Goal: Task Accomplishment & Management: Complete application form

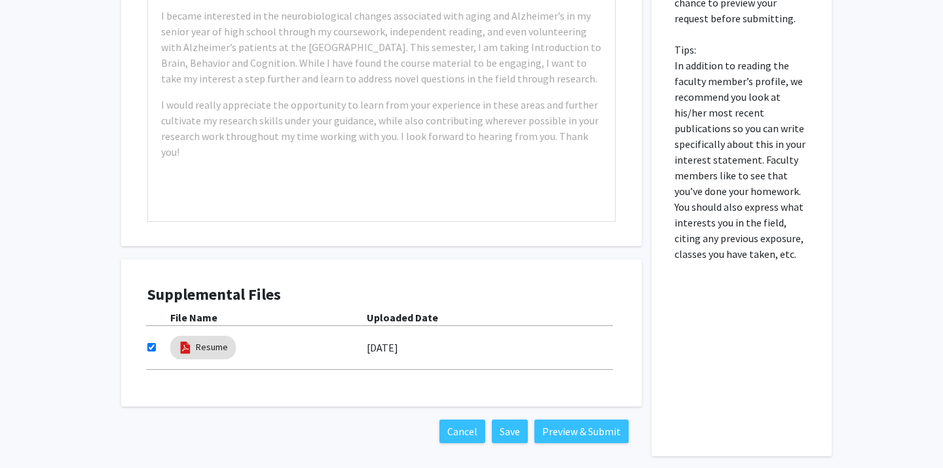
scroll to position [721, 0]
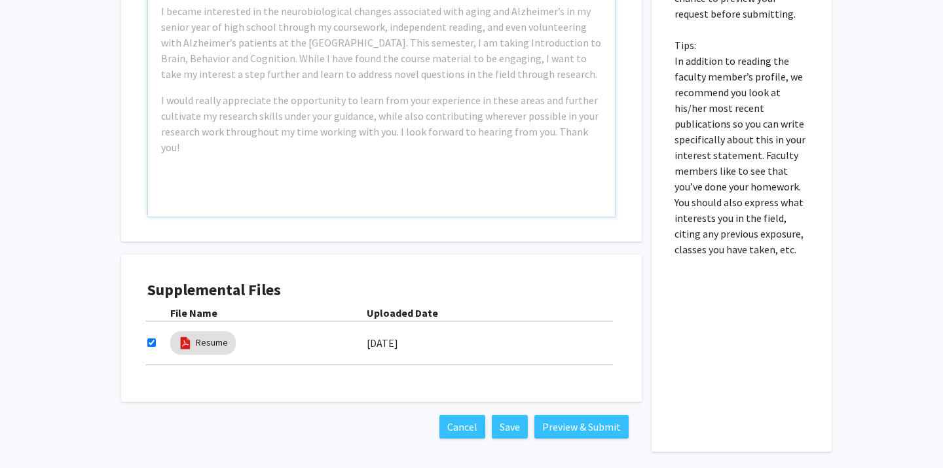
click at [386, 151] on div "Example: I am a Neuroscience major passionate about [MEDICAL_DATA] diseases, es…" at bounding box center [381, 67] width 467 height 300
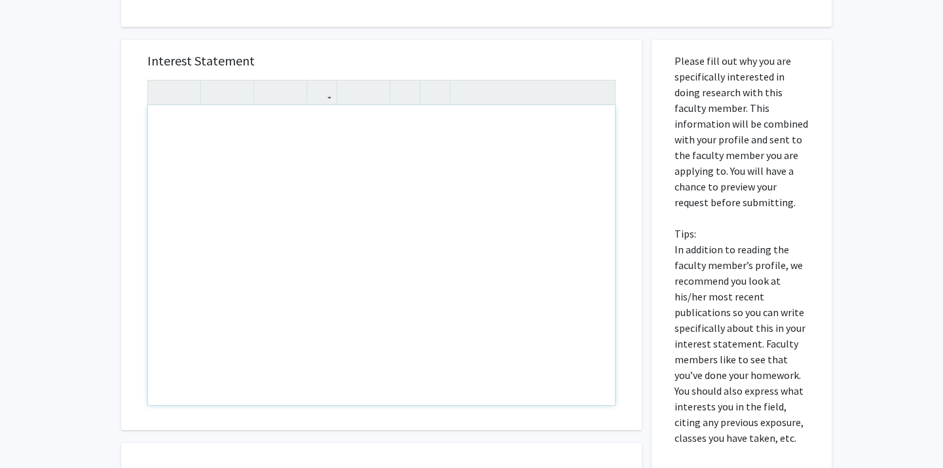
scroll to position [521, 0]
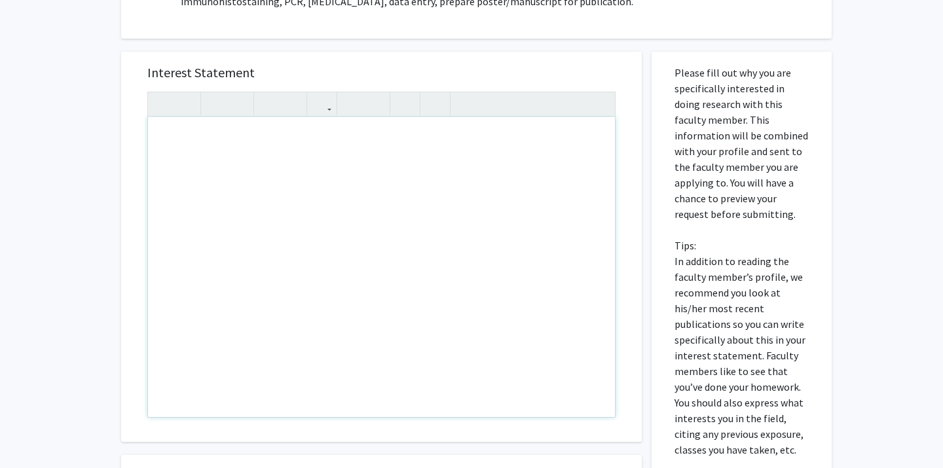
paste div "Note to users with screen readers: Please press Alt+0 or Option+0 to deactivate…"
type textarea "<p>Hello [PERSON_NAME],</p><br><p>My name is [PERSON_NAME] and I am on the pre-…"
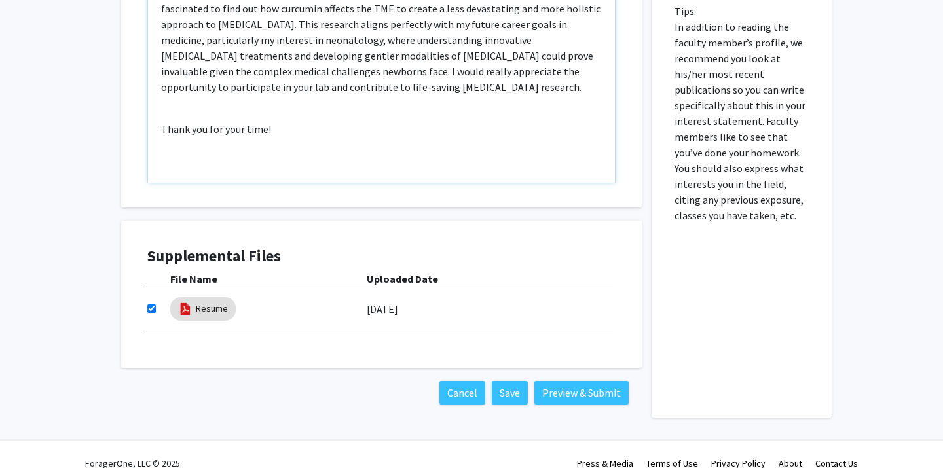
scroll to position [773, 0]
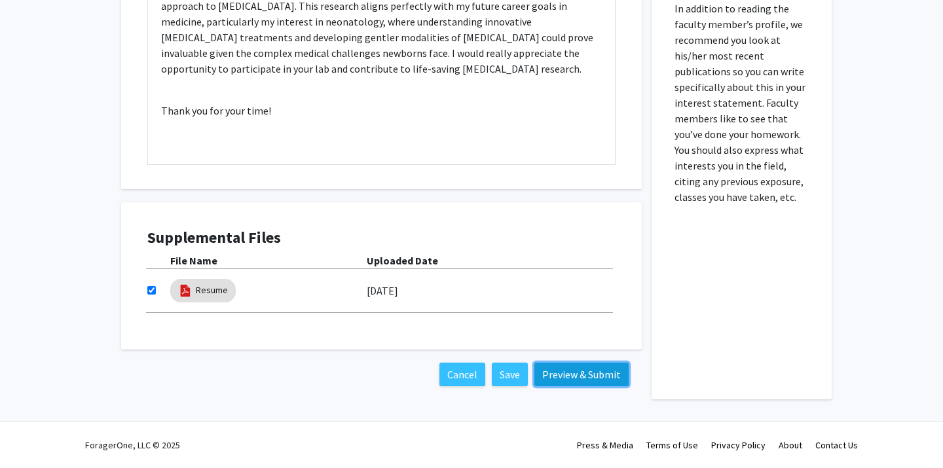
click at [589, 369] on button "Preview & Submit" at bounding box center [581, 375] width 94 height 24
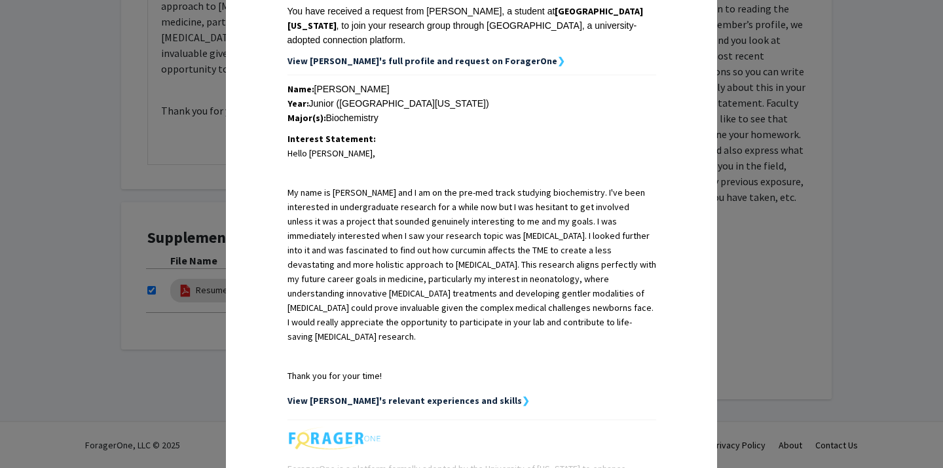
scroll to position [234, 0]
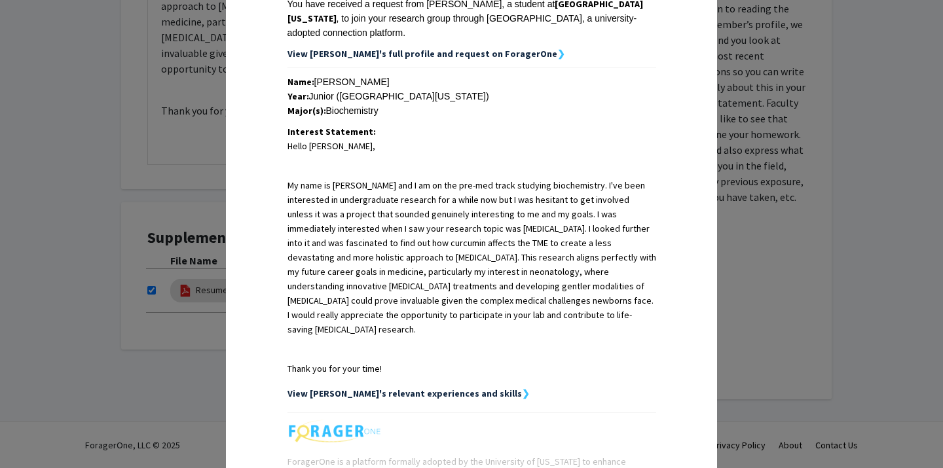
click at [179, 137] on div "Request Preview × Below is a copy of the request that you are submitting to Yuj…" at bounding box center [471, 234] width 943 height 468
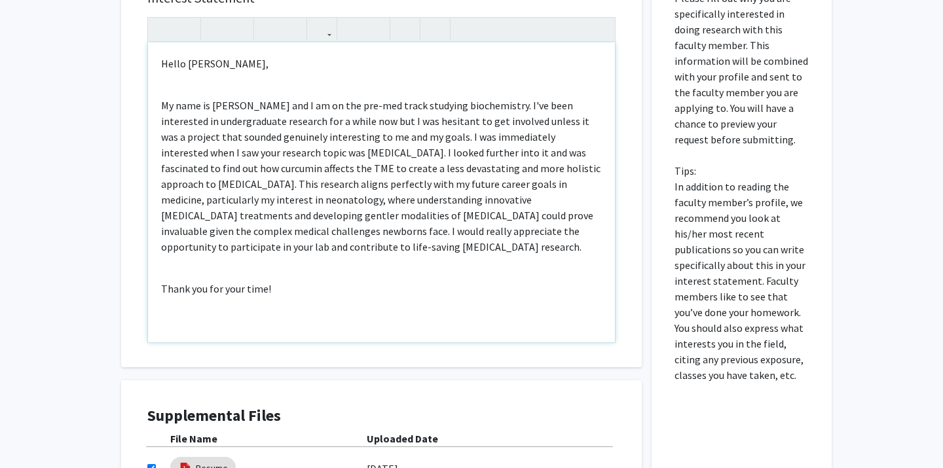
scroll to position [477, 0]
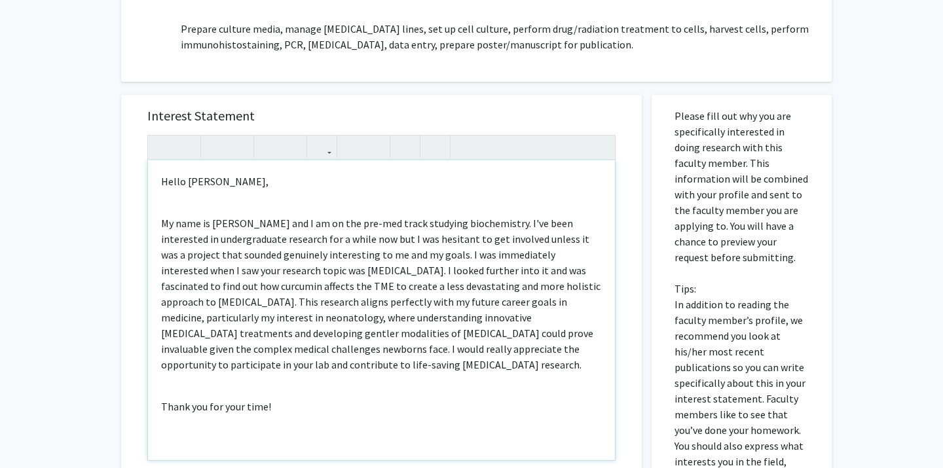
click at [223, 201] on div "Hello Dr. Fang, My name is Megan Hentschel and I am on the pre-med track studyi…" at bounding box center [381, 310] width 467 height 300
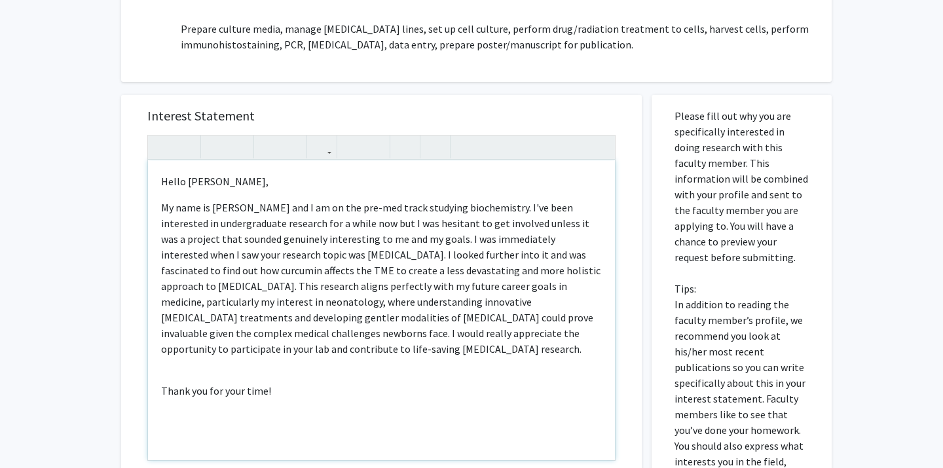
click at [169, 369] on div "Hello Dr. Fang, My name is Megan Hentschel and I am on the pre-med track studyi…" at bounding box center [381, 310] width 467 height 300
click at [540, 336] on p "My name is Megan Hentschel and I am on the pre-med track studying biochemistry.…" at bounding box center [381, 278] width 441 height 157
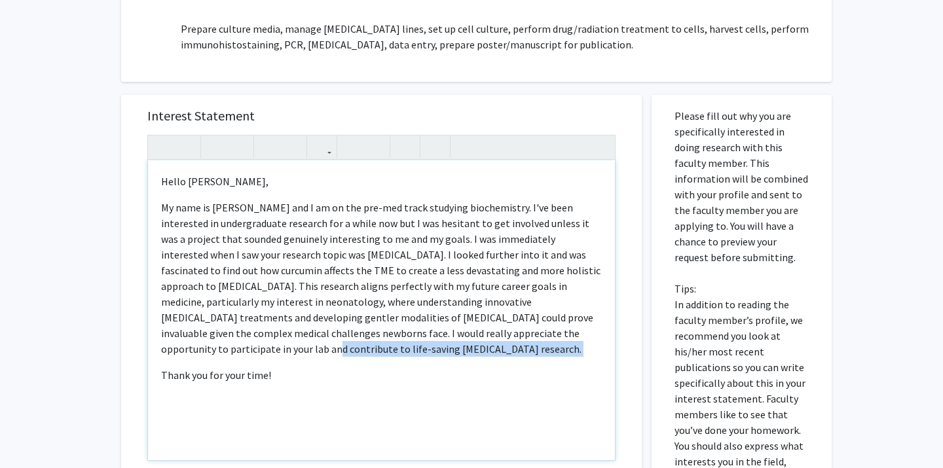
drag, startPoint x: 540, startPoint y: 336, endPoint x: 279, endPoint y: 350, distance: 261.7
click at [279, 350] on p "My name is Megan Hentschel and I am on the pre-med track studying biochemistry.…" at bounding box center [381, 278] width 441 height 157
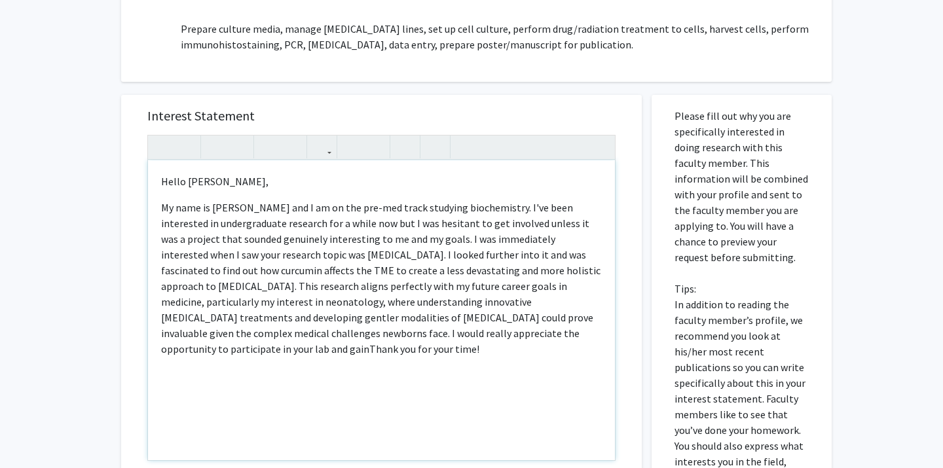
click at [527, 335] on p "My name is Megan Hentschel and I am on the pre-med track studying biochemistry.…" at bounding box center [381, 278] width 441 height 157
click at [557, 337] on p "My name is Megan Hentschel and I am on the pre-med track studying biochemistry.…" at bounding box center [381, 278] width 441 height 157
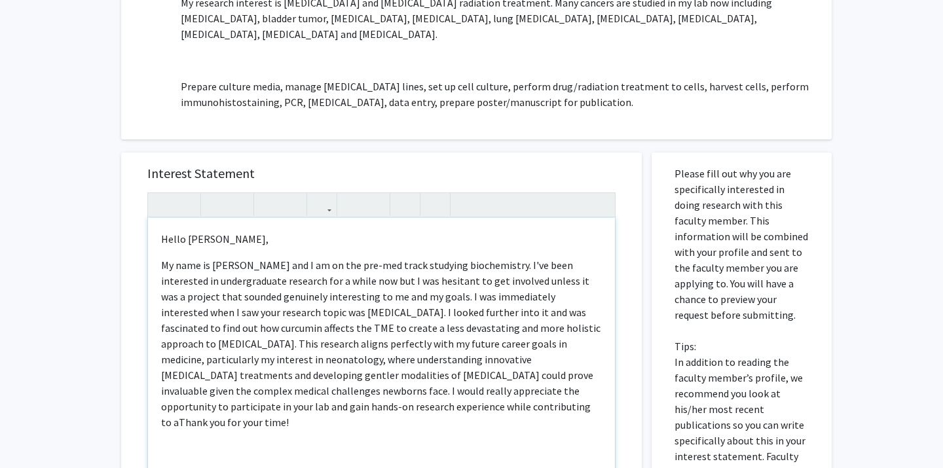
scroll to position [421, 0]
click at [188, 403] on p "My name is Megan Hentschel and I am on the pre-med track studying biochemistry.…" at bounding box center [381, 342] width 441 height 173
click at [310, 405] on p "My name is Megan Hentschel and I am on the pre-med track studying biochemistry.…" at bounding box center [381, 342] width 441 height 173
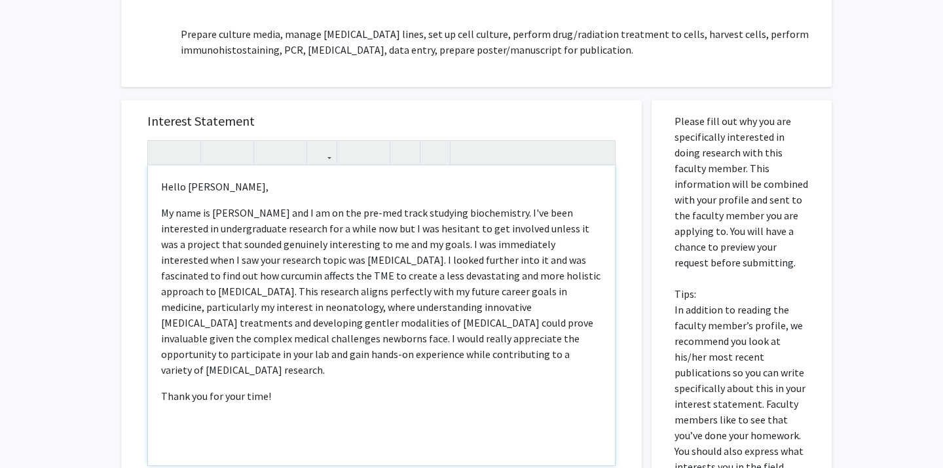
scroll to position [483, 0]
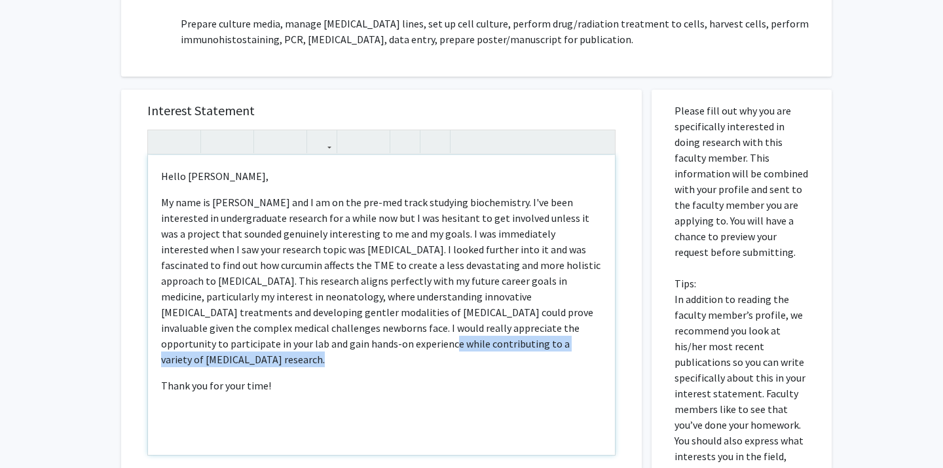
drag, startPoint x: 211, startPoint y: 346, endPoint x: 413, endPoint y: 347, distance: 201.7
click at [413, 347] on p "My name is Megan Hentschel and I am on the pre-med track studying biochemistry.…" at bounding box center [381, 280] width 441 height 173
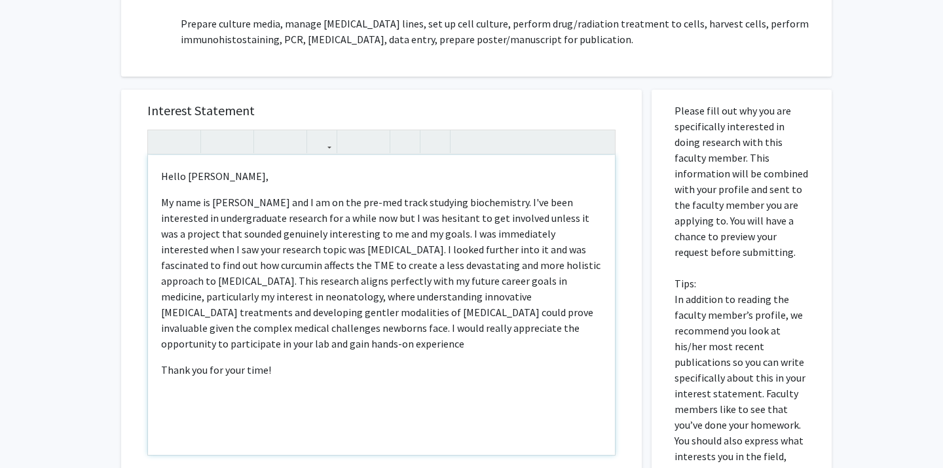
click at [447, 329] on p "My name is Megan Hentschel and I am on the pre-med track studying biochemistry.…" at bounding box center [381, 272] width 441 height 157
click at [223, 348] on p "My name is Megan Hentschel and I am on the pre-med track studying biochemistry.…" at bounding box center [381, 272] width 441 height 157
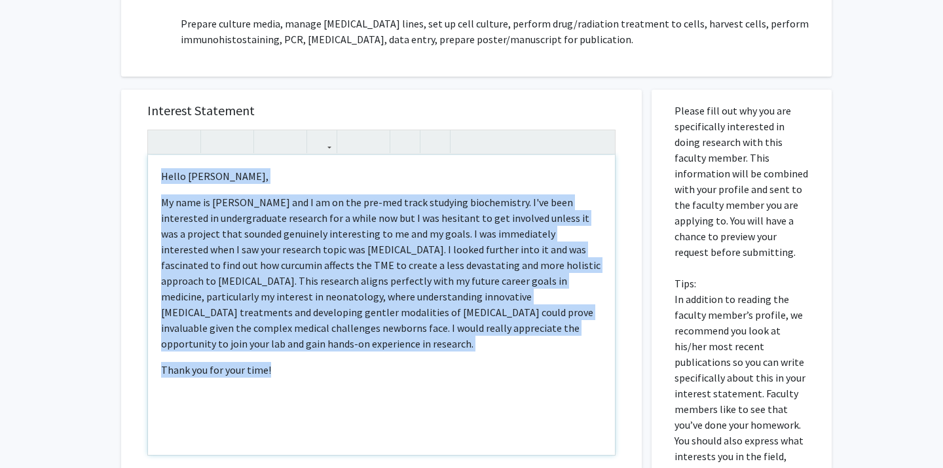
drag, startPoint x: 161, startPoint y: 178, endPoint x: 311, endPoint y: 415, distance: 279.9
click at [311, 415] on div "Hello Dr. Fang, My name is Megan Hentschel and I am on the pre-med track studyi…" at bounding box center [381, 305] width 467 height 300
copy div "Hello Dr. Fang, My name is Megan Hentschel and I am on the pre-med track studyi…"
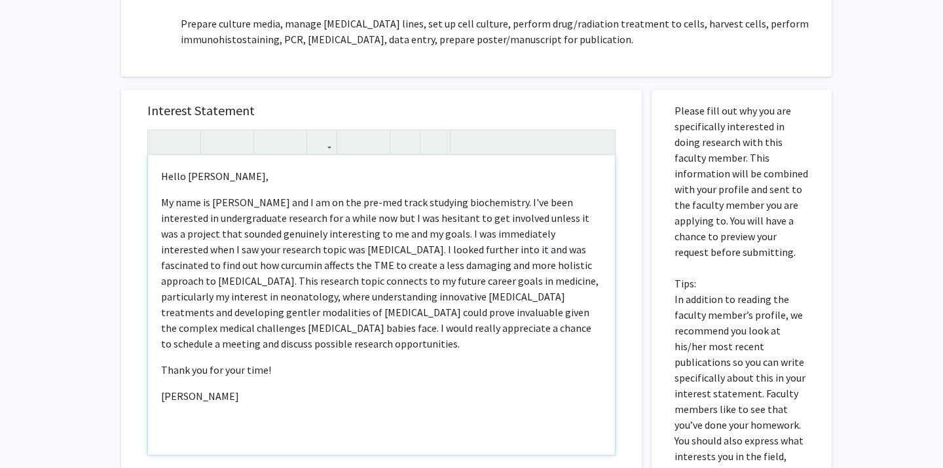
click at [488, 330] on p "My name is Megan Hentschel and I am on the pre-med track studying biochemistry.…" at bounding box center [381, 272] width 441 height 157
click at [250, 346] on p "My name is Megan Hentschel and I am on the pre-med track studying biochemistry.…" at bounding box center [381, 272] width 441 height 157
type textarea "<p>Hello Dr. Fang,</p><span style="font-size: 1rem;"></span><p>My name is Megan…"
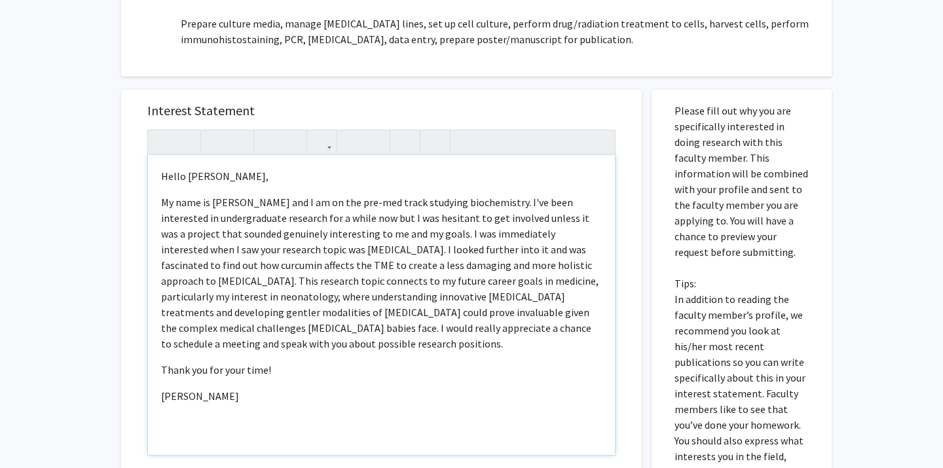
click at [167, 174] on p "Hello Dr. Fang," at bounding box center [381, 176] width 441 height 16
drag, startPoint x: 167, startPoint y: 174, endPoint x: 268, endPoint y: 401, distance: 249.2
click at [268, 401] on div "Hello Dr. Fang, My name is Megan Hentschel and I am on the pre-med track studyi…" at bounding box center [381, 305] width 467 height 300
click at [270, 377] on p "Thank you for your time!" at bounding box center [381, 370] width 441 height 16
click at [270, 385] on div "Hello Dr. Fang, My name is Megan Hentschel and I am on the pre-med track studyi…" at bounding box center [381, 305] width 467 height 300
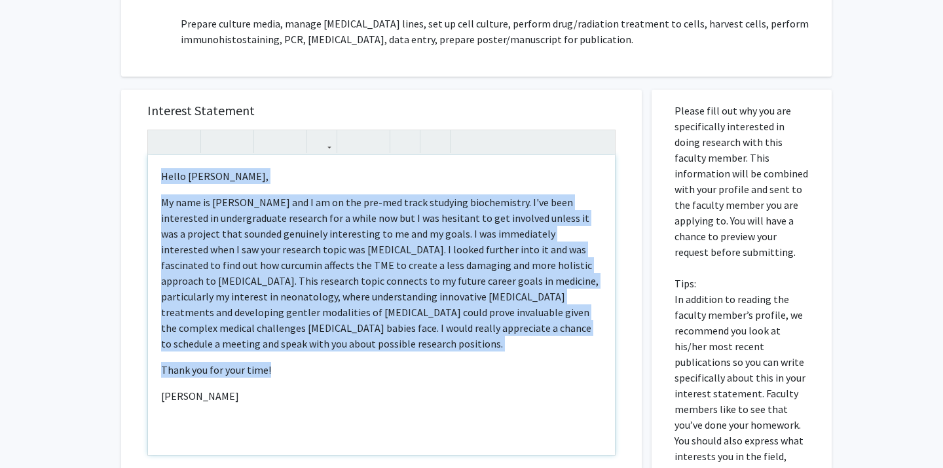
drag, startPoint x: 280, startPoint y: 367, endPoint x: 119, endPoint y: 127, distance: 289.3
click at [119, 127] on div "Interest Statement Hello Dr. Fang, My name is Megan Hentschel and I am on the p…" at bounding box center [381, 384] width 540 height 614
copy div "Hello Dr. Fang, My name is Megan Hentschel and I am on the pre-med track studyi…"
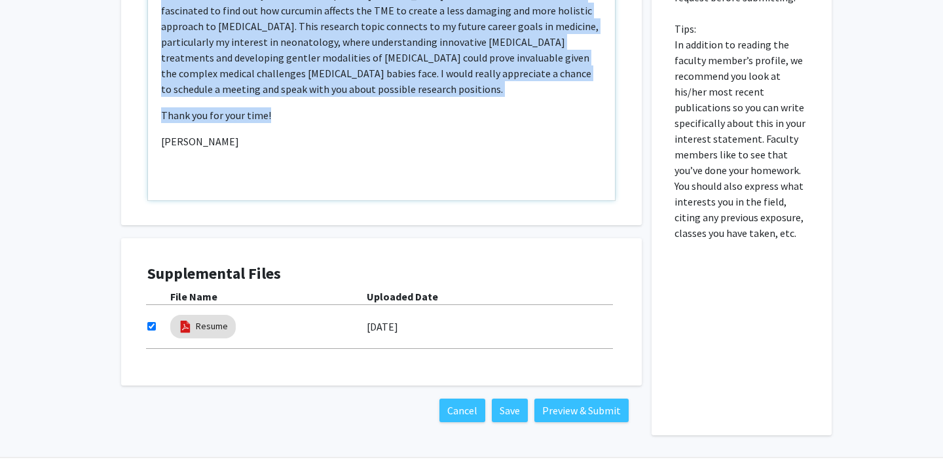
scroll to position [773, 0]
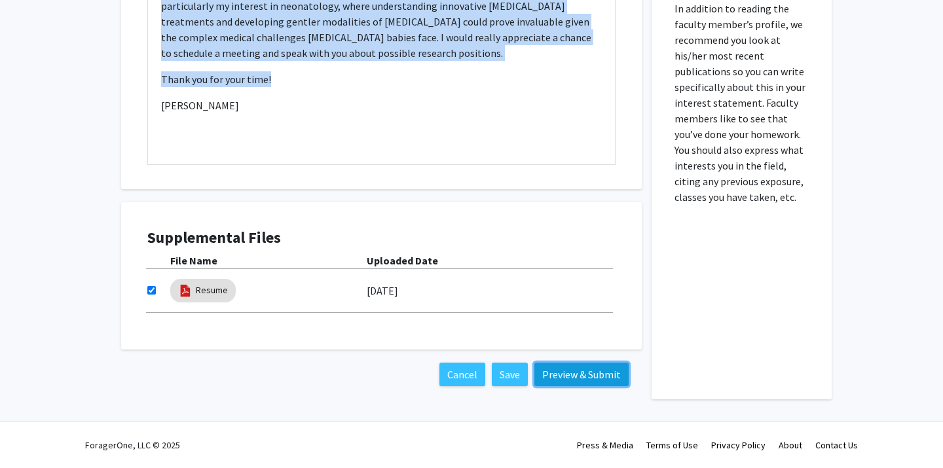
click at [574, 378] on button "Preview & Submit" at bounding box center [581, 375] width 94 height 24
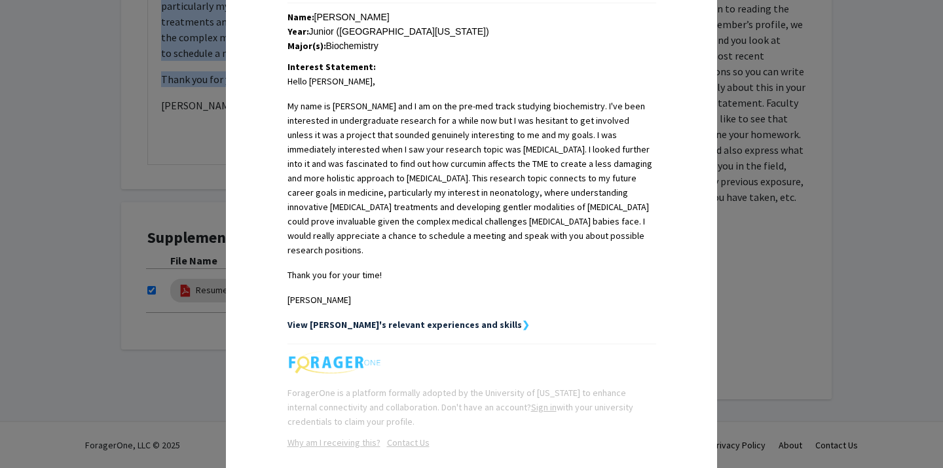
scroll to position [348, 0]
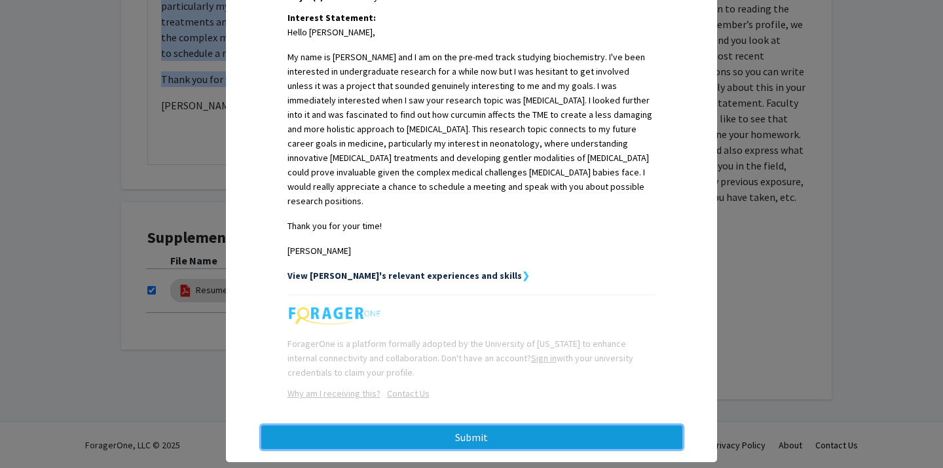
click at [494, 426] on button "Submit" at bounding box center [471, 438] width 421 height 24
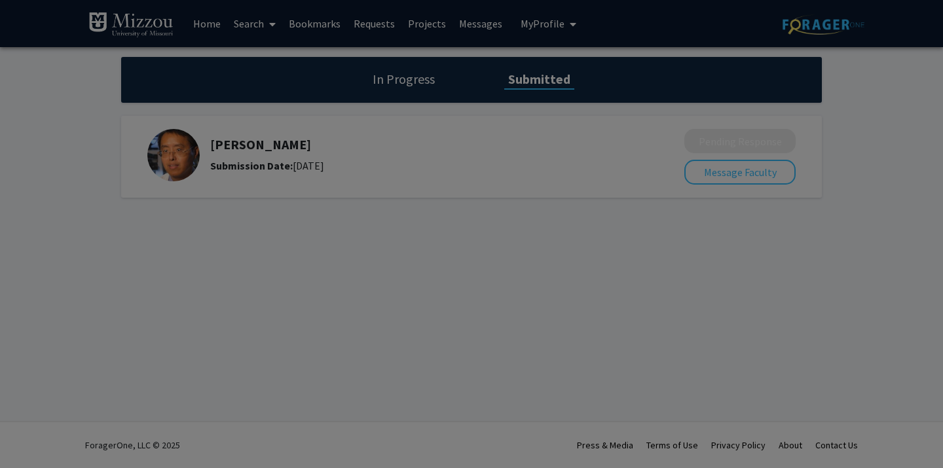
click at [441, 81] on div at bounding box center [471, 234] width 943 height 468
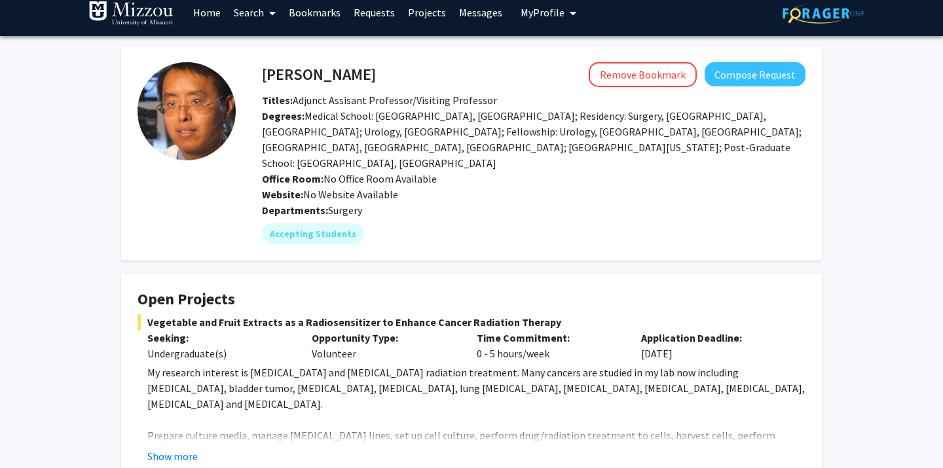
scroll to position [12, 0]
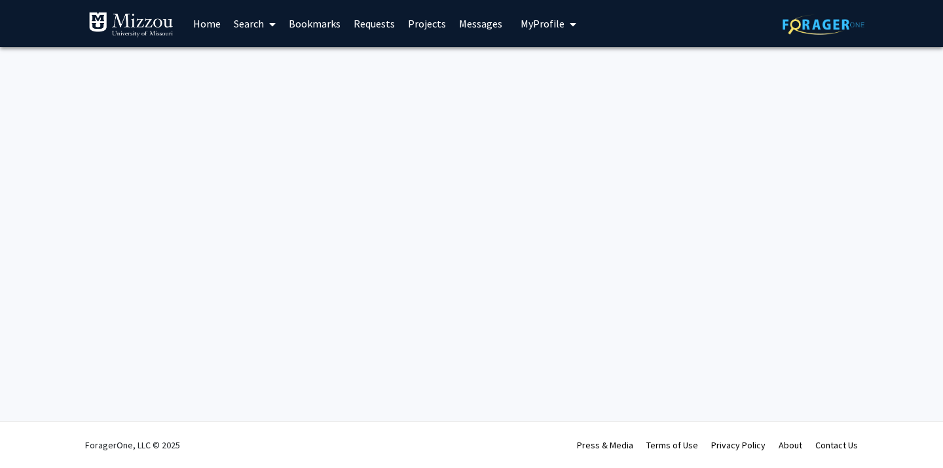
click at [316, 21] on link "Bookmarks" at bounding box center [314, 24] width 65 height 46
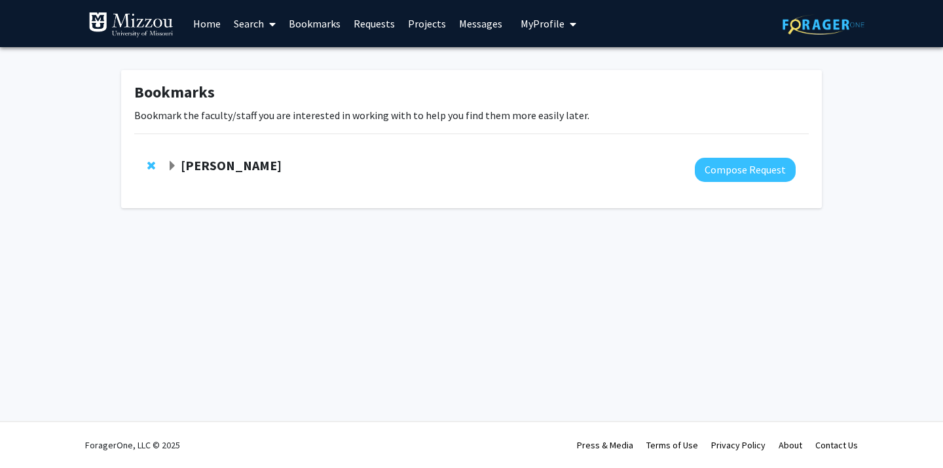
click at [170, 166] on span "Expand Yujiang Fang Bookmark" at bounding box center [172, 166] width 10 height 10
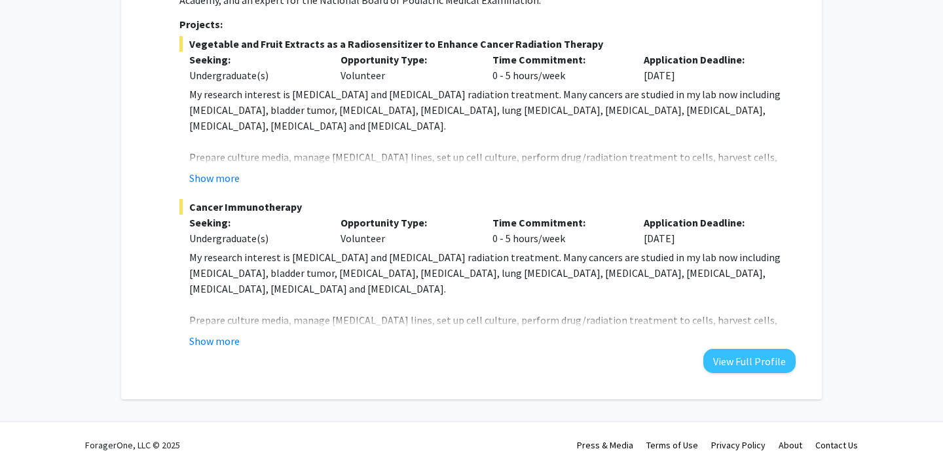
scroll to position [297, 0]
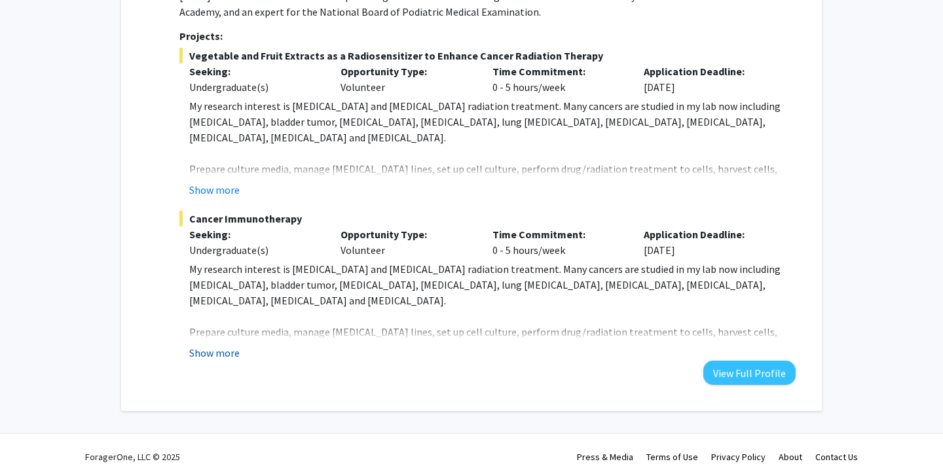
click at [212, 347] on button "Show more" at bounding box center [214, 353] width 50 height 16
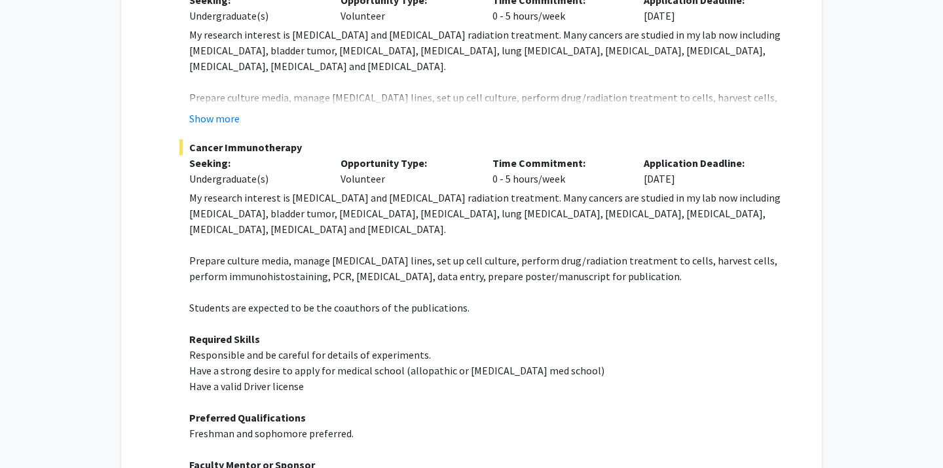
scroll to position [0, 0]
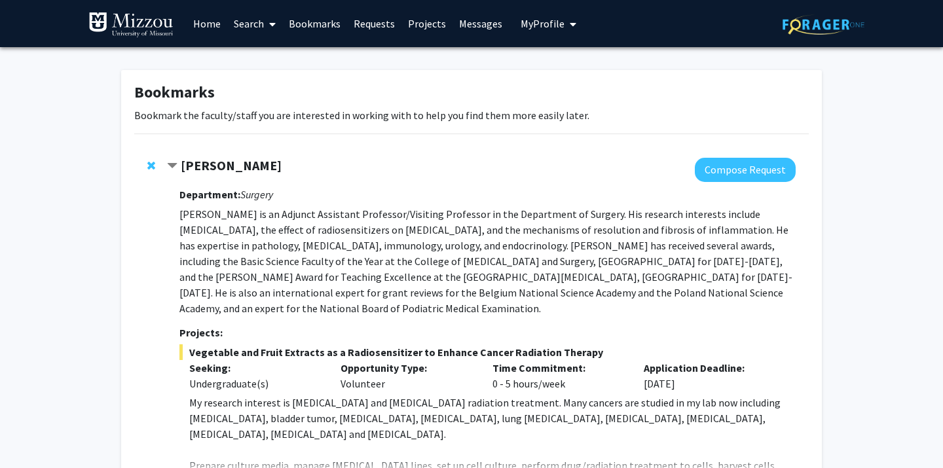
click at [544, 26] on span "My Profile" at bounding box center [543, 23] width 44 height 13
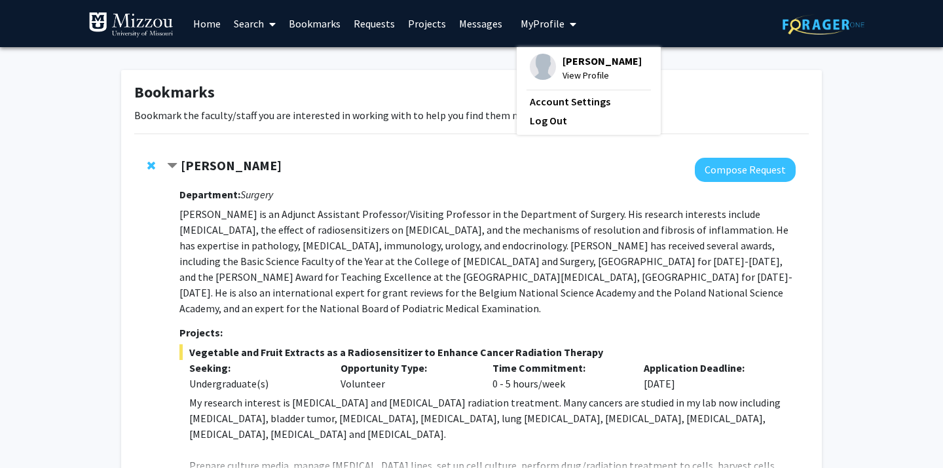
click at [572, 73] on span "View Profile" at bounding box center [601, 75] width 79 height 14
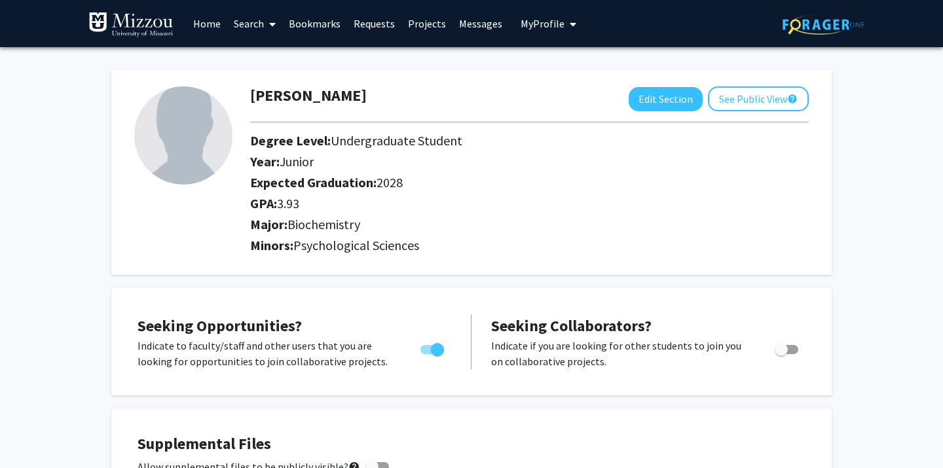
scroll to position [3, 0]
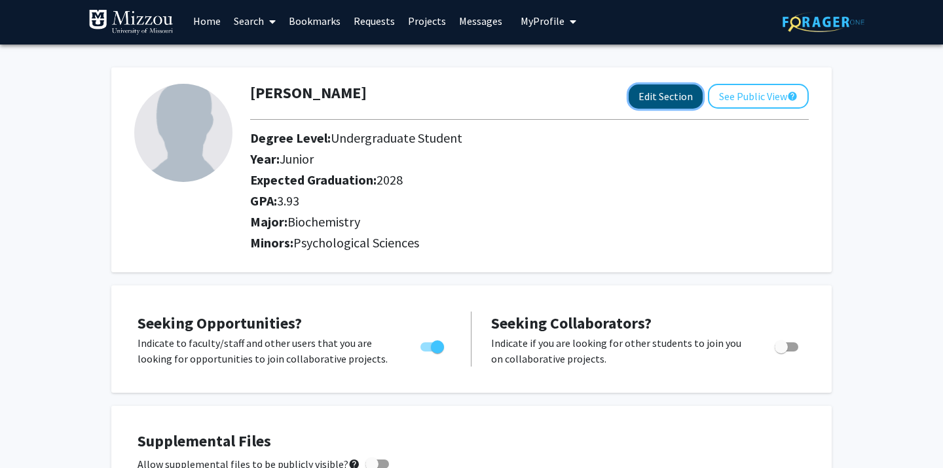
click at [647, 105] on button "Edit Section" at bounding box center [666, 96] width 74 height 24
select select "junior"
select select "2028"
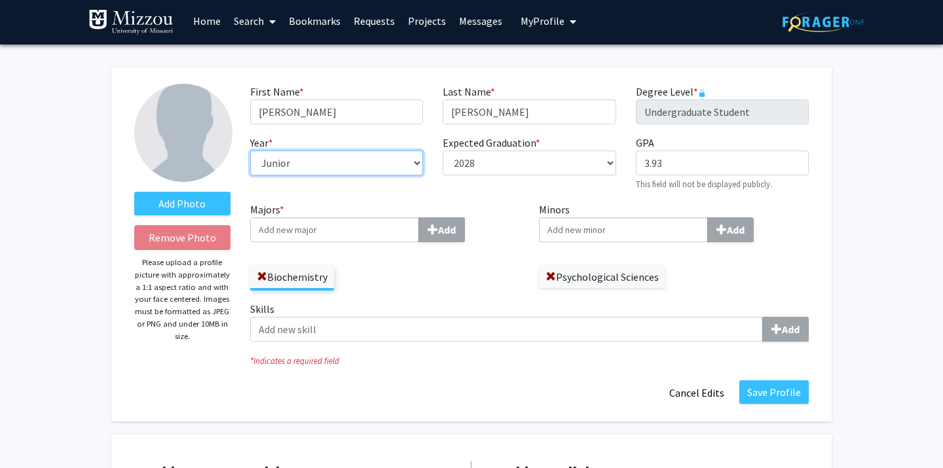
click at [291, 168] on select "--- First-year Sophomore Junior Senior Postbaccalaureate Certificate" at bounding box center [336, 163] width 173 height 25
click at [291, 166] on select "--- First-year Sophomore Junior Senior Postbaccalaureate Certificate" at bounding box center [336, 163] width 173 height 25
select select "sophomore"
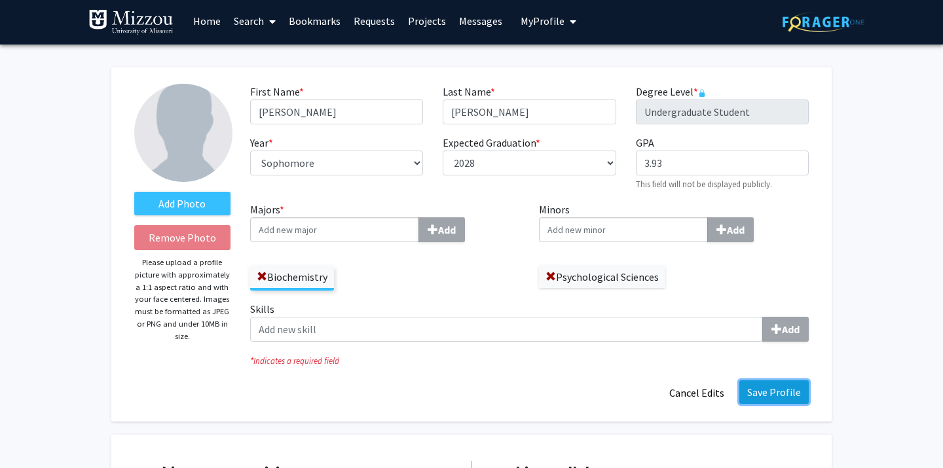
click at [759, 393] on button "Save Profile" at bounding box center [773, 392] width 69 height 24
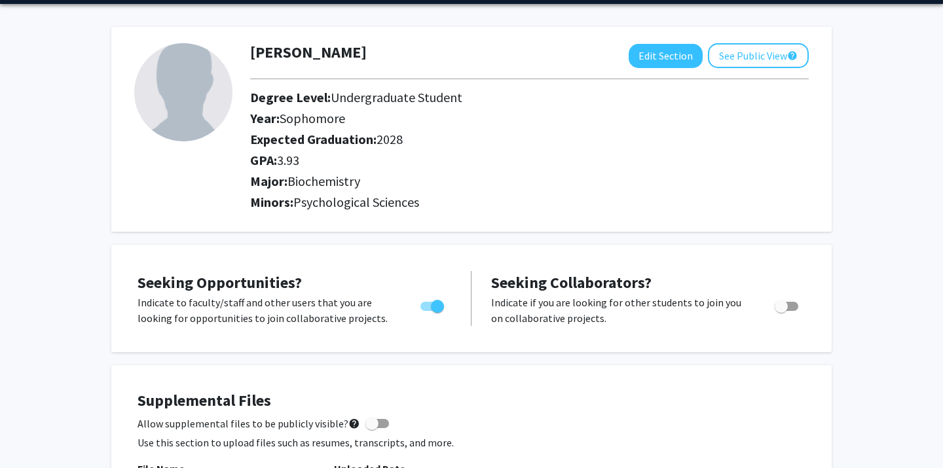
scroll to position [0, 0]
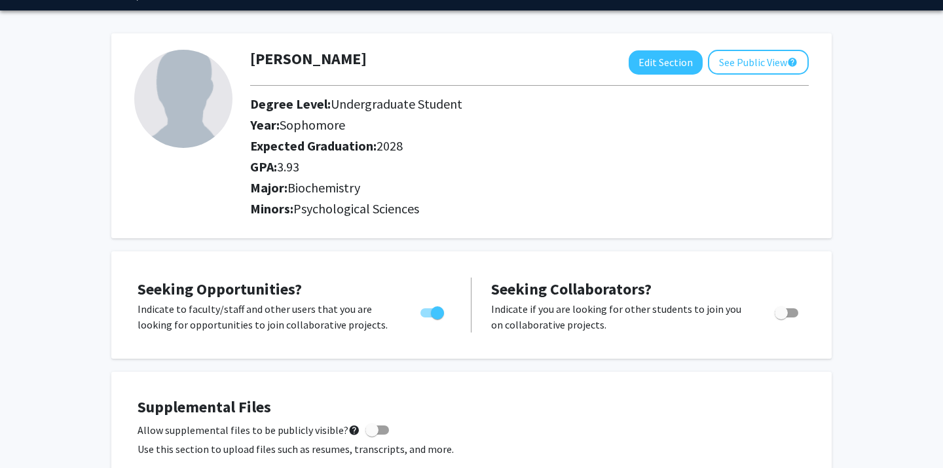
scroll to position [29, 0]
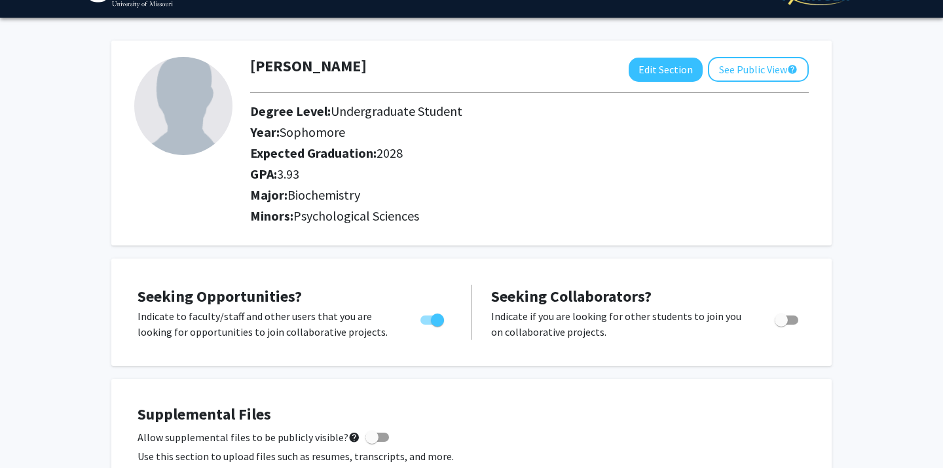
click at [354, 191] on span "Biochemistry" at bounding box center [323, 195] width 73 height 16
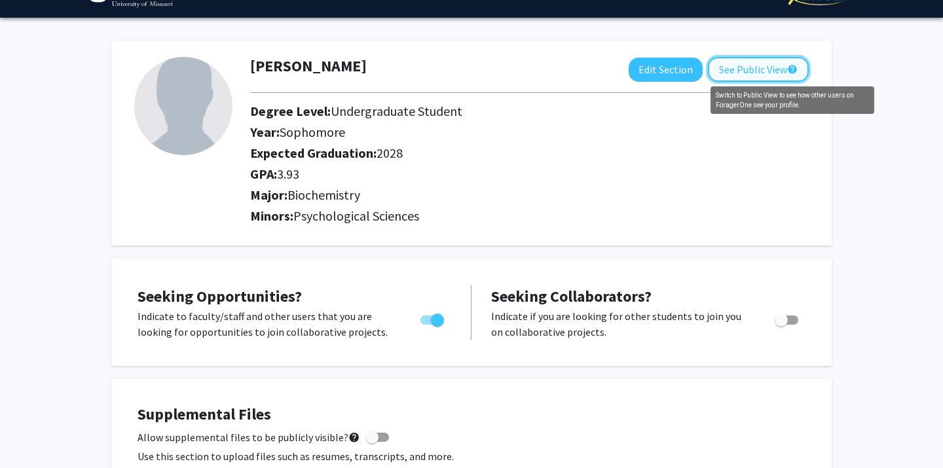
click at [791, 73] on mat-icon "help" at bounding box center [792, 70] width 10 height 16
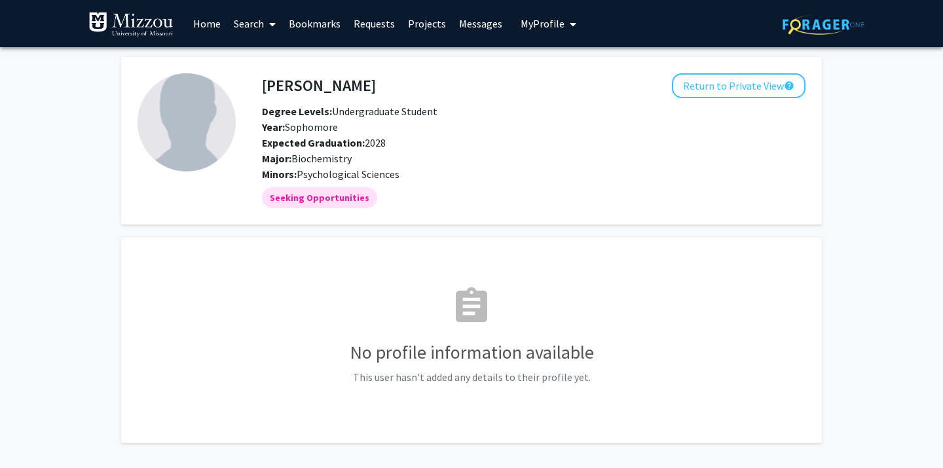
click at [921, 230] on div "[PERSON_NAME] Return to Private View help Degree Levels: Undergraduate Student …" at bounding box center [471, 266] width 943 height 439
click at [369, 26] on link "Requests" at bounding box center [374, 24] width 54 height 46
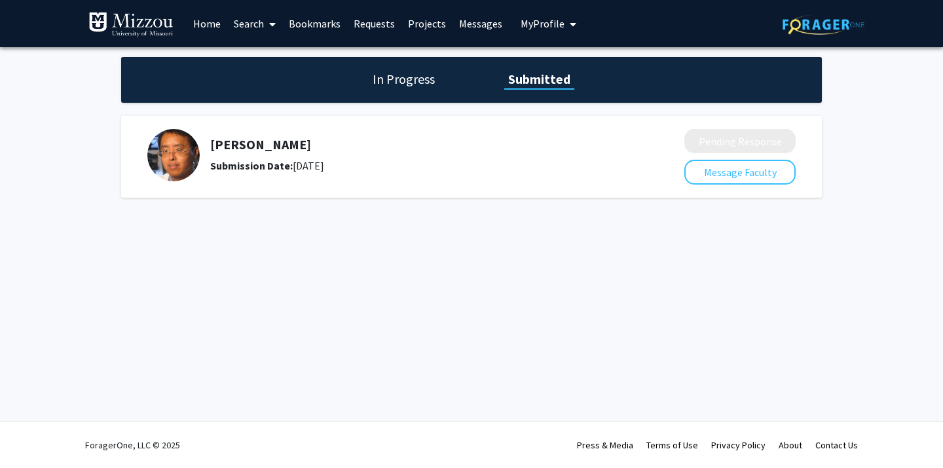
click at [384, 88] on h1 "In Progress" at bounding box center [404, 79] width 70 height 18
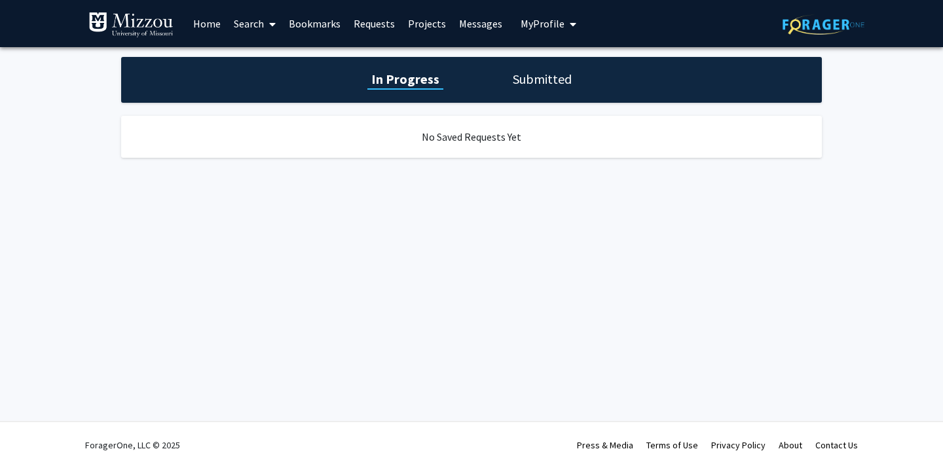
click at [369, 16] on link "Requests" at bounding box center [374, 24] width 54 height 46
click at [429, 24] on link "Projects" at bounding box center [426, 24] width 51 height 46
